Goal: Task Accomplishment & Management: Use online tool/utility

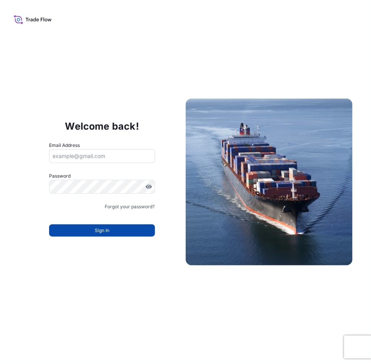
type input "[EMAIL_ADDRESS][PERSON_NAME][DOMAIN_NAME]"
click at [96, 226] on button "Sign In" at bounding box center [102, 231] width 106 height 12
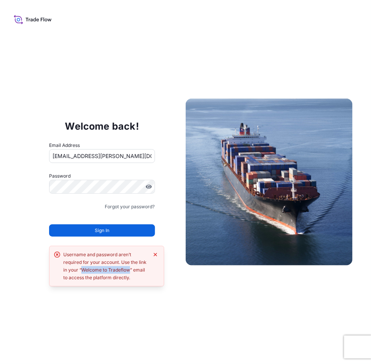
drag, startPoint x: 129, startPoint y: 271, endPoint x: 82, endPoint y: 267, distance: 47.3
click at [82, 267] on div "Username and password aren’t required for your account. Use the link in your “W…" at bounding box center [105, 266] width 85 height 31
copy div "Welcome to Tradeflow"
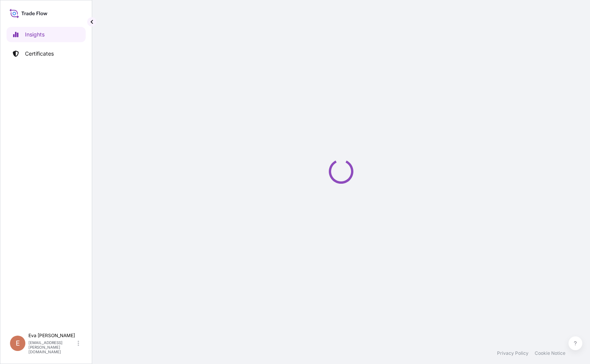
select select "2025"
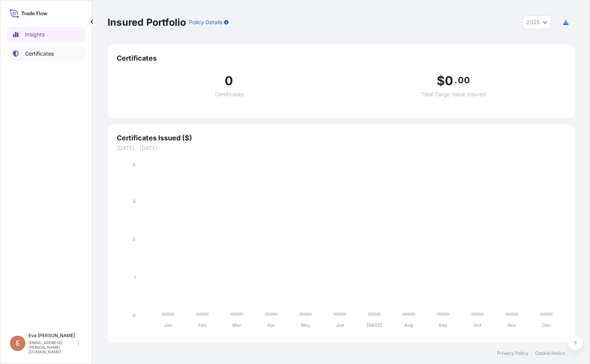
click at [49, 51] on p "Certificates" at bounding box center [39, 54] width 29 height 8
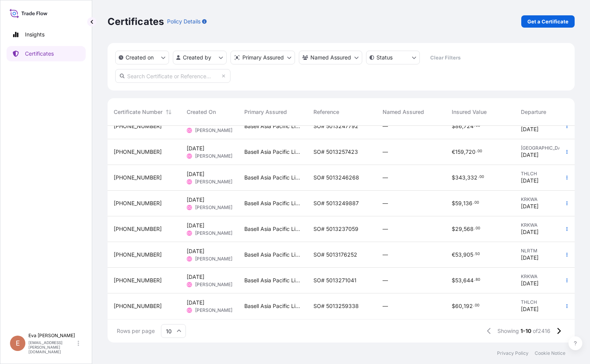
scroll to position [72, 0]
click at [181, 331] on input "10" at bounding box center [173, 331] width 25 height 14
click at [175, 313] on div "50" at bounding box center [173, 310] width 19 height 15
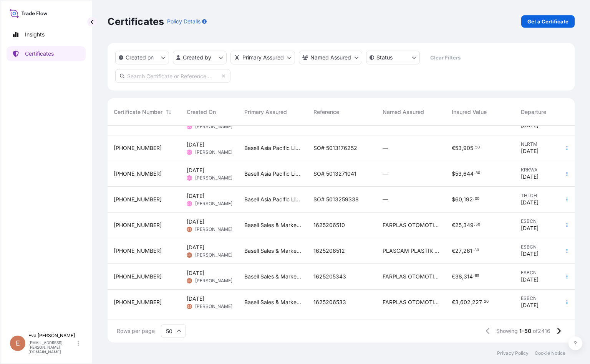
scroll to position [230, 0]
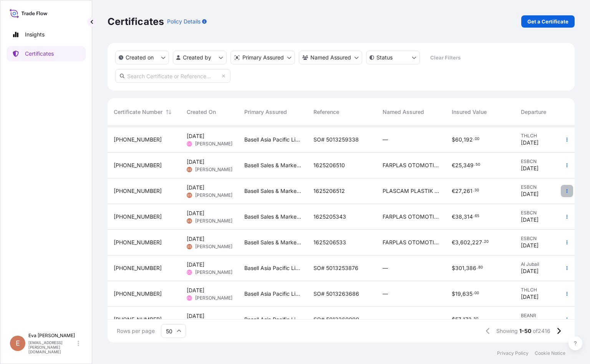
click at [564, 189] on icon "button" at bounding box center [566, 191] width 5 height 5
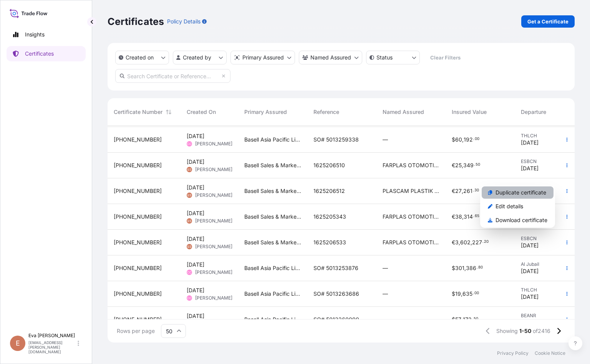
click at [501, 193] on p "Duplicate certificate" at bounding box center [520, 193] width 51 height 8
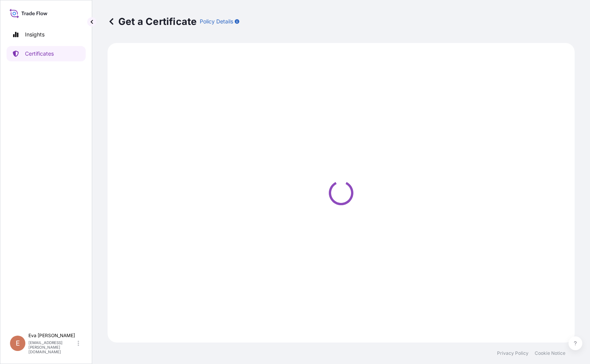
select select "Sea"
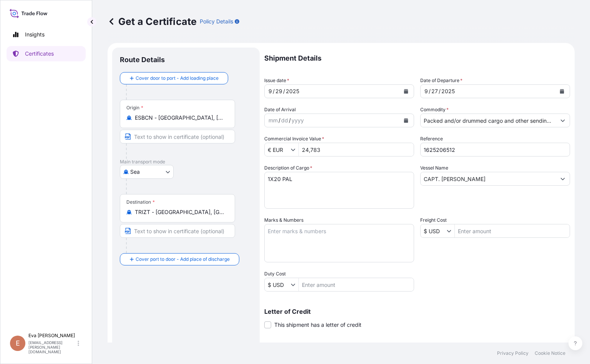
type input "MADENBAYIRI MEVKII NO:10 48TR-40400 KOCAELI-PELITLI KÖYÜ-GECUSTOMER TAX NO: 730…"
select select "32164"
click at [313, 90] on div "[DATE]" at bounding box center [332, 91] width 135 height 14
click at [403, 91] on icon "Calendar" at bounding box center [405, 91] width 5 height 5
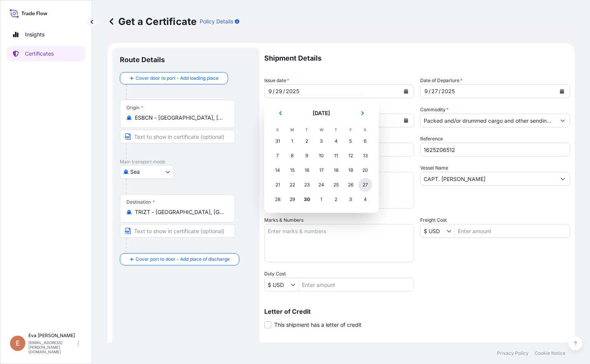
click at [367, 184] on div "27" at bounding box center [365, 185] width 14 height 14
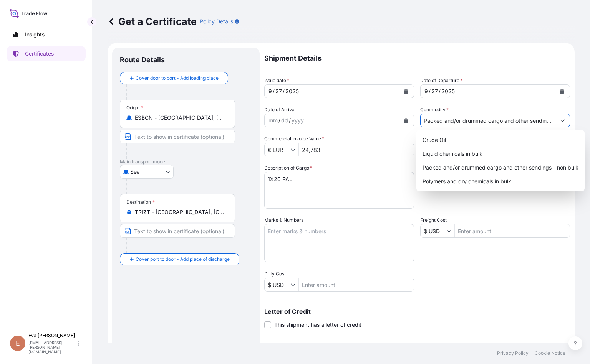
scroll to position [0, 32]
click at [560, 119] on icon "Show suggestions" at bounding box center [562, 120] width 5 height 5
click at [463, 184] on div "Polymers and dry chemicals in bulk" at bounding box center [500, 182] width 162 height 14
type input "Polymers and dry chemicals in bulk"
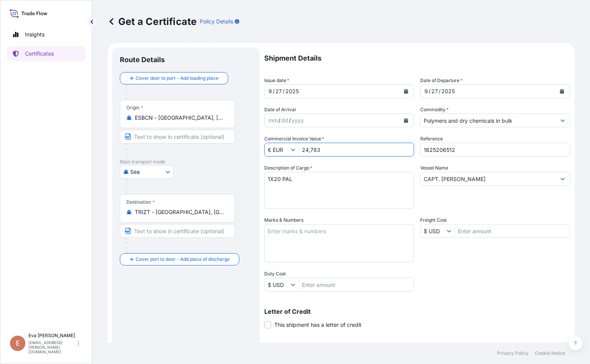
drag, startPoint x: 325, startPoint y: 150, endPoint x: 233, endPoint y: 151, distance: 91.8
click at [233, 151] on form "Route Details Cover door to port - Add loading place Place of loading Road / In…" at bounding box center [340, 241] width 467 height 397
type input "32,431.8"
drag, startPoint x: 461, startPoint y: 148, endPoint x: 436, endPoint y: 149, distance: 25.0
click at [436, 149] on input "1625206512" at bounding box center [495, 150] width 150 height 14
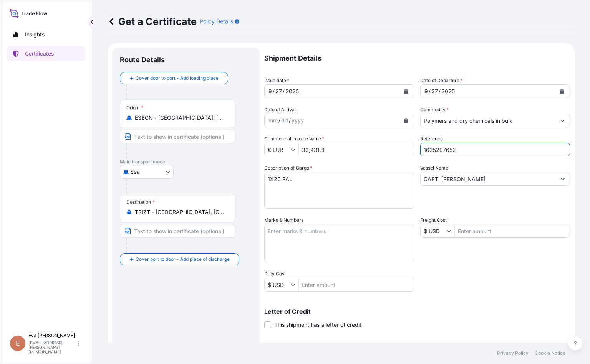
scroll to position [96, 0]
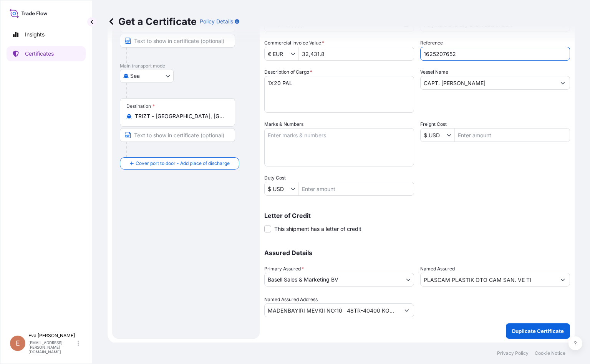
type input "1625207652"
click at [516, 329] on p "Duplicate Certificate" at bounding box center [538, 331] width 52 height 8
type input "MADENBAYIRI MEVKII NO:10 48TR-40400 KOCAELI-PELITLI KÖYÜ-GECUSTOMER TAX NO: 730…"
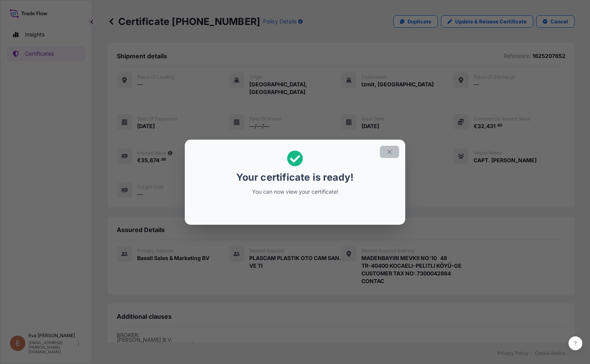
click at [396, 154] on button "button" at bounding box center [389, 152] width 19 height 12
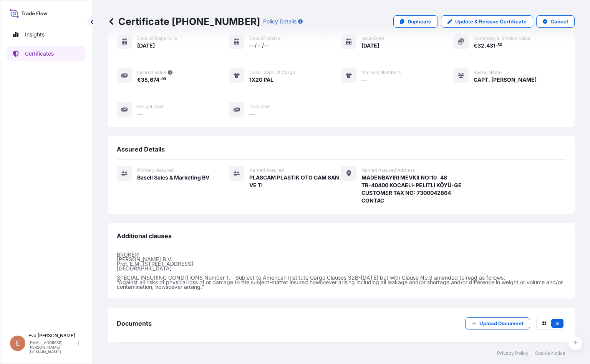
scroll to position [108, 0]
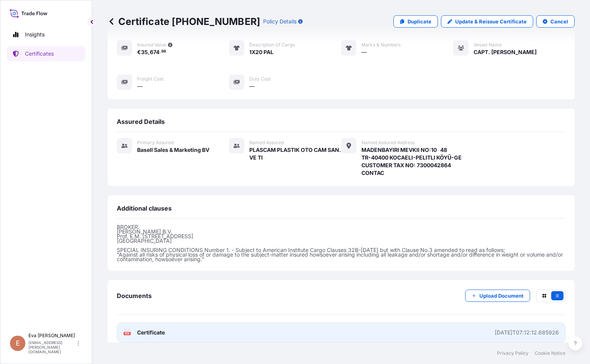
drag, startPoint x: 147, startPoint y: 332, endPoint x: 151, endPoint y: 324, distance: 9.1
click at [151, 329] on span "Certificate" at bounding box center [151, 333] width 28 height 8
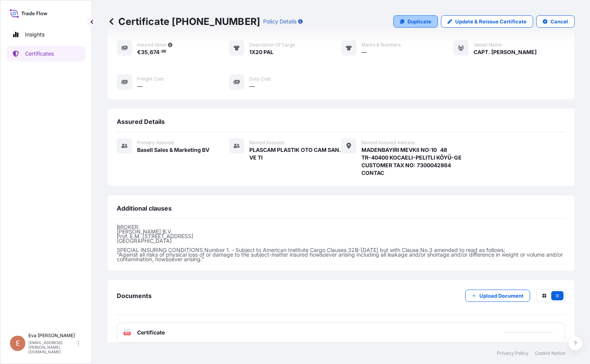
click at [401, 17] on link "Duplicate" at bounding box center [415, 21] width 45 height 12
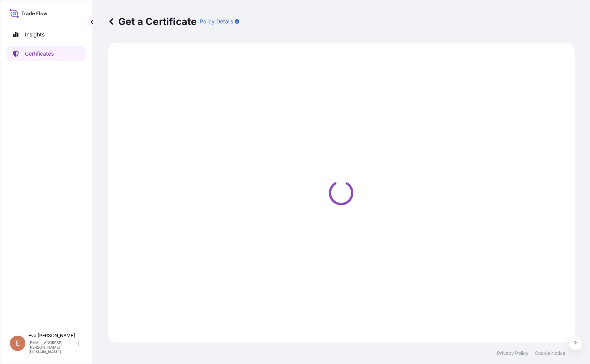
select select "Sea"
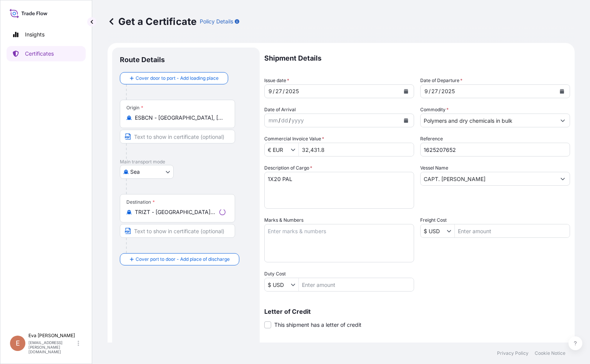
type input "MADENBAYIRI MEVKII NO:10 48TR-40400 KOCAELI-PELITLI KÖYÜ-GECUSTOMER TAX NO: 730…"
select select "32164"
drag, startPoint x: 454, startPoint y: 150, endPoint x: 439, endPoint y: 147, distance: 14.9
click at [439, 147] on input "1625207652" at bounding box center [495, 150] width 150 height 14
type input "1625206549"
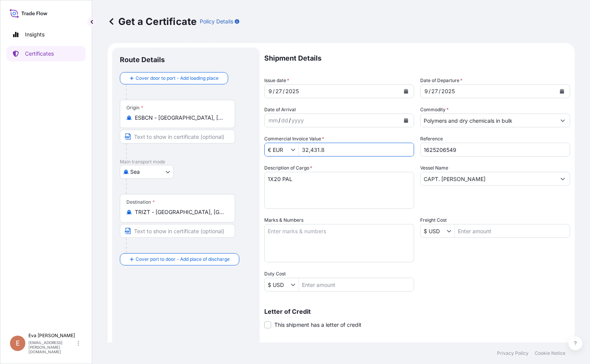
drag, startPoint x: 338, startPoint y: 149, endPoint x: 169, endPoint y: 131, distance: 170.2
click at [169, 131] on form "Route Details Cover door to port - Add loading place Place of loading Road / In…" at bounding box center [340, 241] width 467 height 397
type input "34,516.56"
drag, startPoint x: 293, startPoint y: 180, endPoint x: 280, endPoint y: 182, distance: 12.5
click at [280, 182] on textarea "1X20 PAL" at bounding box center [339, 190] width 150 height 37
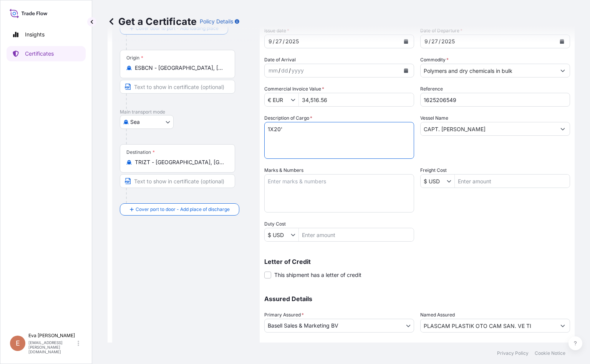
scroll to position [96, 0]
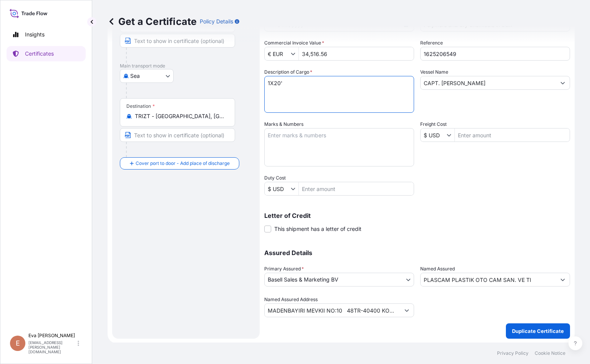
type textarea "1X20'"
click at [556, 281] on button "Show suggestions" at bounding box center [563, 280] width 14 height 14
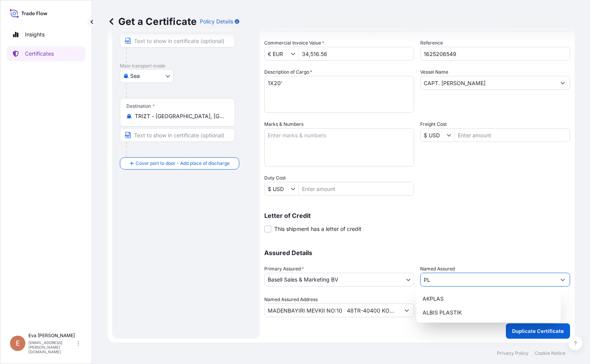
type input "P"
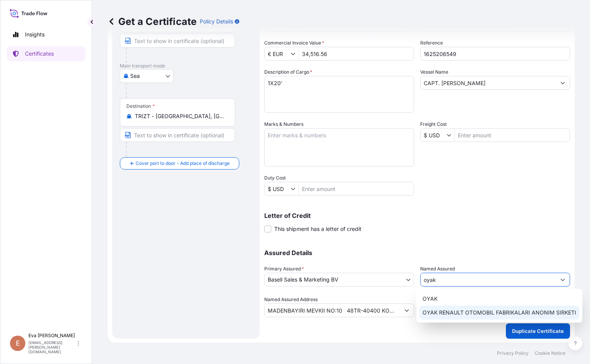
click at [440, 309] on span "OYAK RENAULT OTOMOBIL FABRIKALARI ANONIM SIRKETI" at bounding box center [499, 313] width 154 height 8
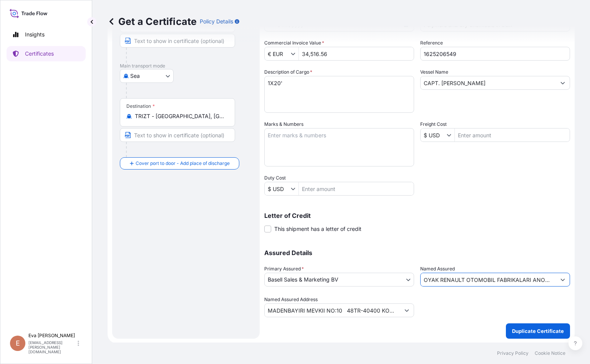
type input "OYAK RENAULT OTOMOBIL FABRIKALARI ANONIM SIRKETI"
click at [448, 323] on div "Shipment Details Issue date * [DATE] Date of Departure * [DATE] Date of Arrival…" at bounding box center [417, 145] width 306 height 387
click at [524, 324] on button "Duplicate Certificate" at bounding box center [538, 331] width 64 height 15
type input "MADENBAYIRI MEVKII NO:10 48TR-40400 KOCAELI-PELITLI KÖYÜ-GECUSTOMER TAX NO: 730…"
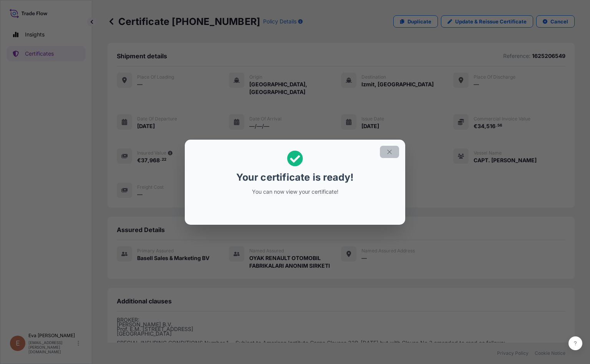
click at [389, 149] on icon "button" at bounding box center [389, 152] width 7 height 7
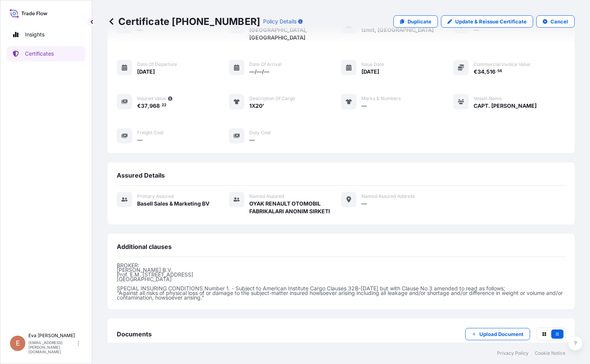
scroll to position [93, 0]
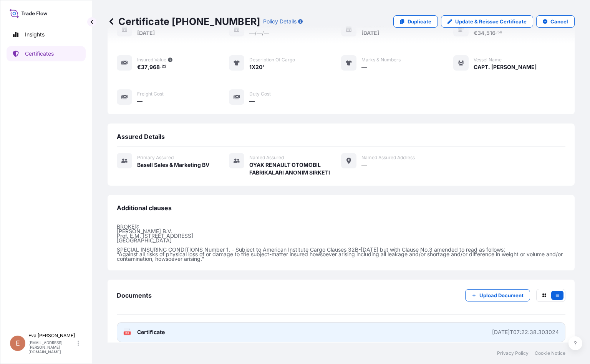
click at [126, 329] on icon at bounding box center [127, 333] width 7 height 8
